Goal: Information Seeking & Learning: Learn about a topic

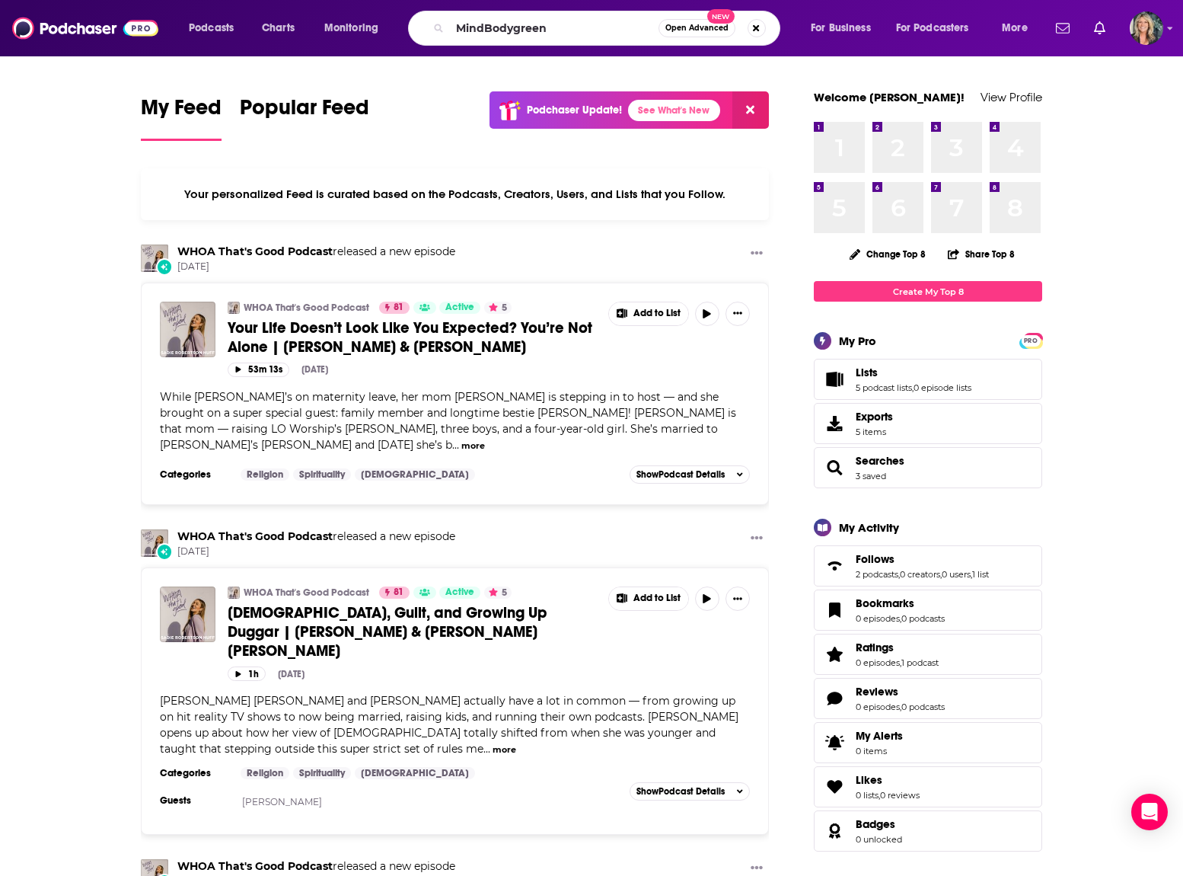
type input "MindBodygreen"
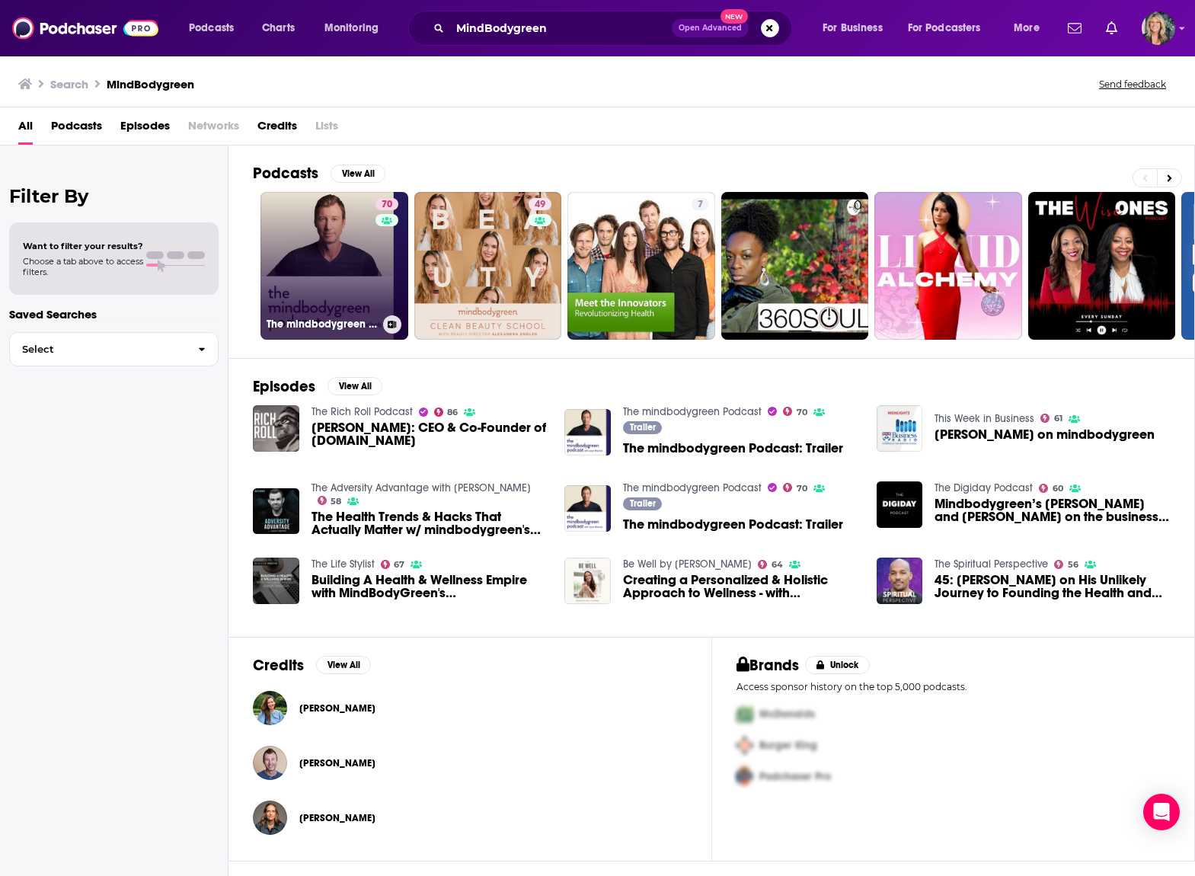
click at [340, 295] on link "70 The mindbodygreen Podcast" at bounding box center [334, 266] width 148 height 148
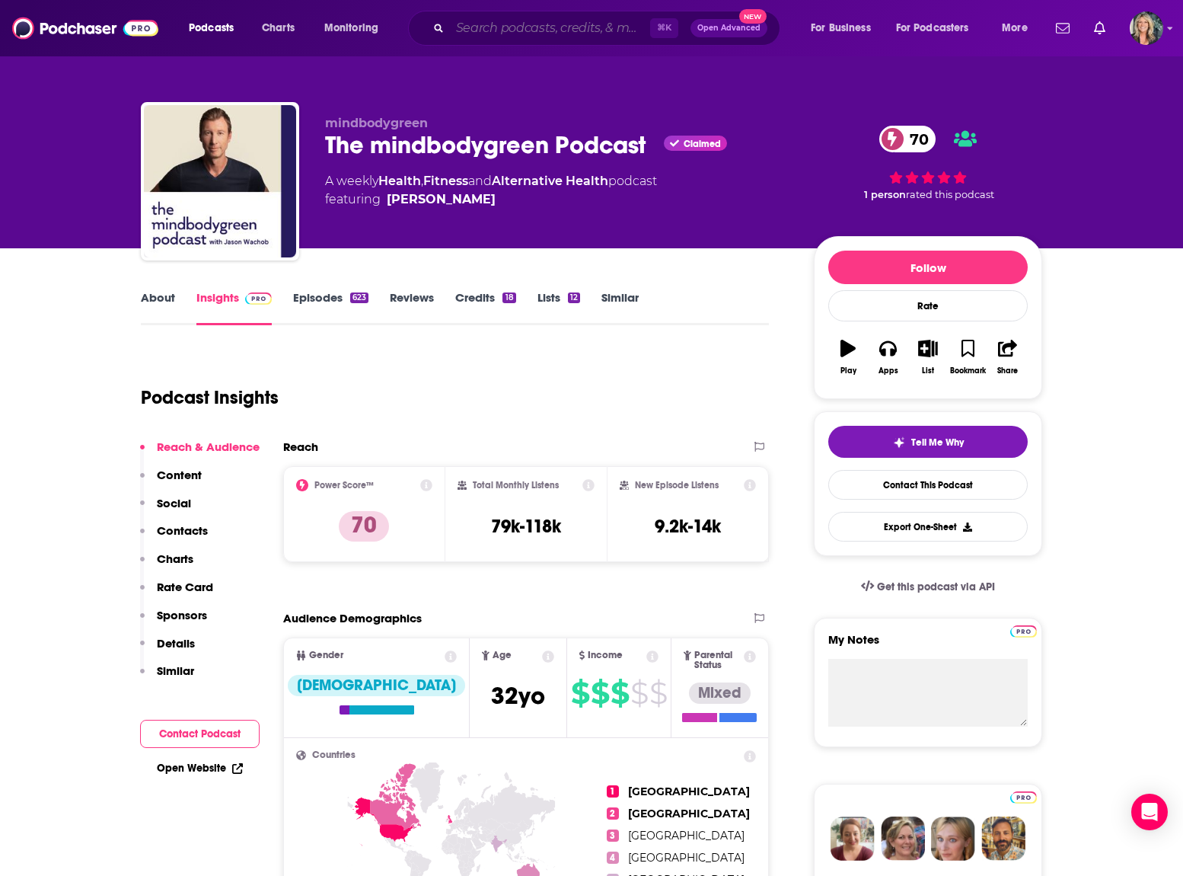
click at [566, 31] on input "Search podcasts, credits, & more..." at bounding box center [550, 28] width 200 height 24
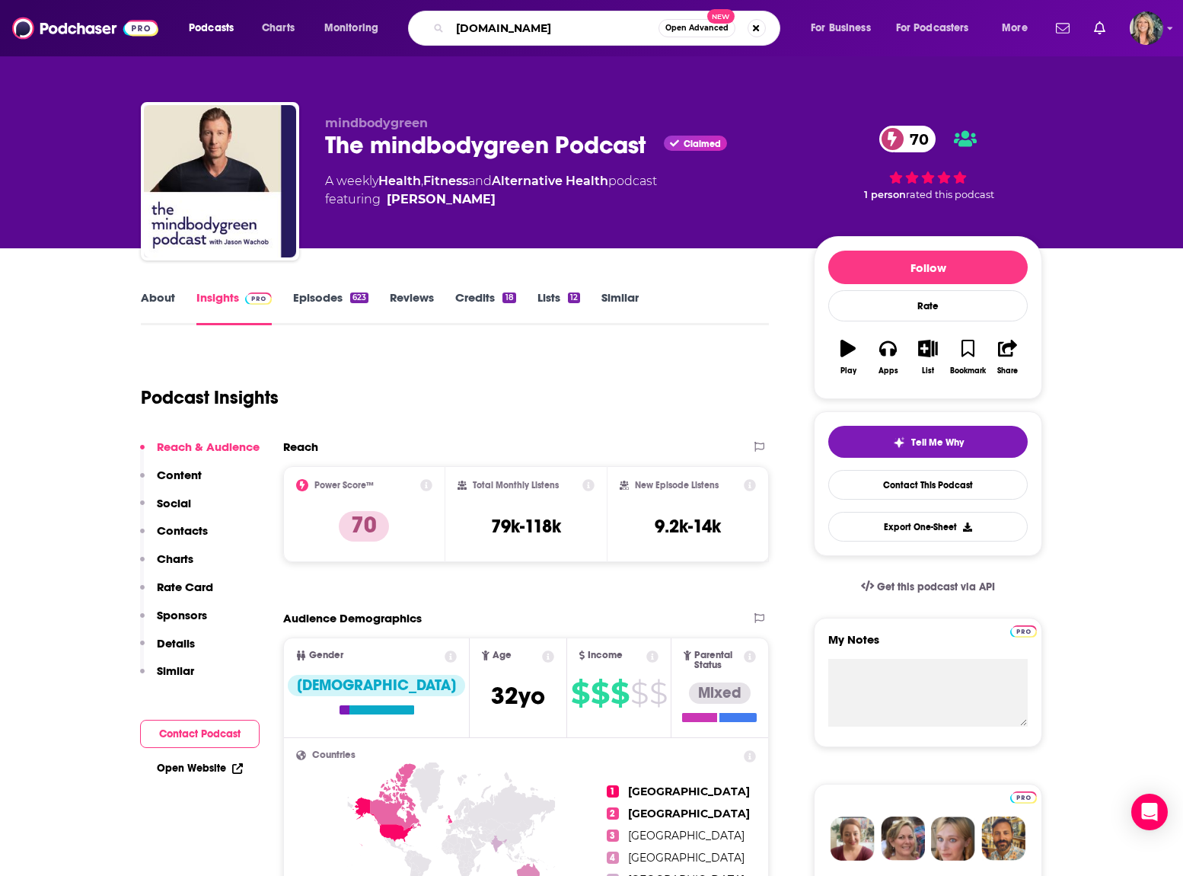
type input "[DOMAIN_NAME]"
